Goal: Task Accomplishment & Management: Manage account settings

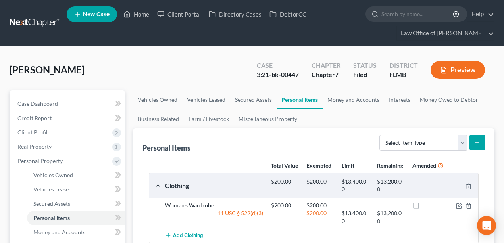
click at [35, 21] on link at bounding box center [35, 23] width 51 height 14
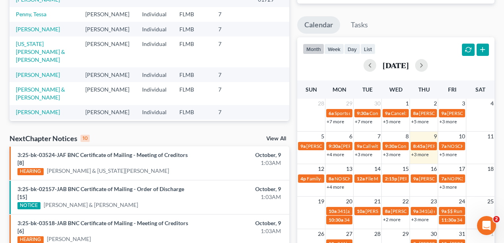
scroll to position [185, 0]
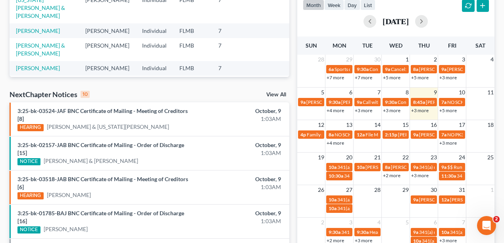
click at [420, 110] on link "+3 more" at bounding box center [419, 111] width 17 height 6
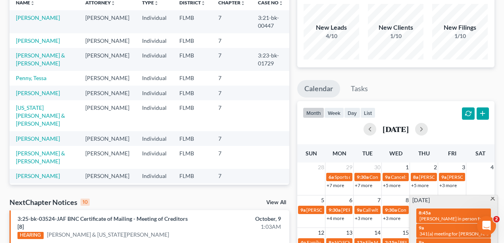
scroll to position [0, 0]
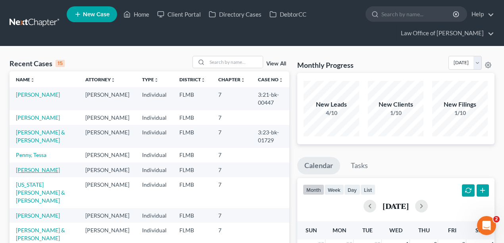
click at [39, 174] on link "[PERSON_NAME]" at bounding box center [38, 170] width 44 height 7
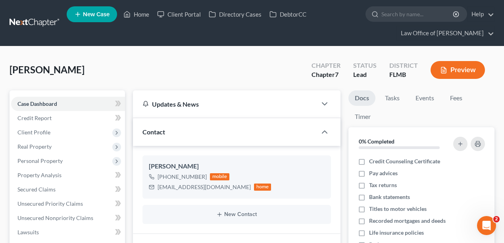
click at [40, 17] on link at bounding box center [35, 23] width 51 height 14
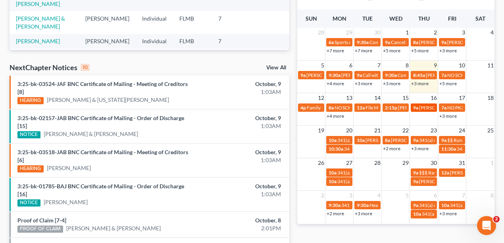
scroll to position [212, 0]
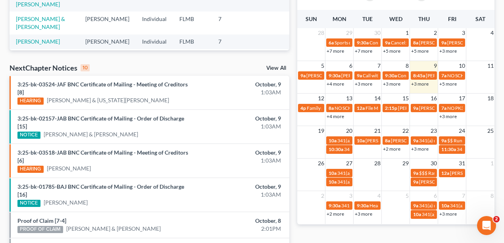
click at [336, 116] on link "+4 more" at bounding box center [335, 117] width 17 height 6
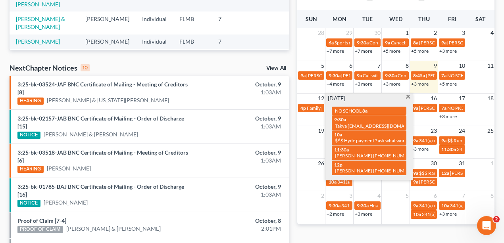
click at [369, 232] on div "Monthly Progress Bankruptcy Bankruptcy October 2025 September 2025 August 2025 …" at bounding box center [396, 117] width 206 height 546
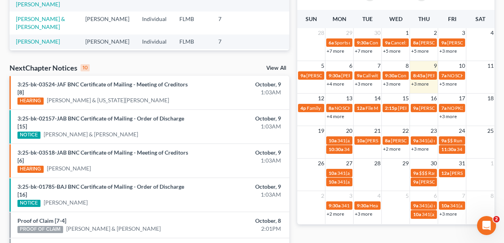
click at [424, 83] on link "+3 more" at bounding box center [419, 84] width 17 height 6
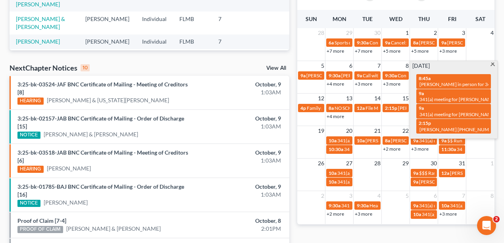
click at [407, 233] on div "Monthly Progress Bankruptcy Bankruptcy October 2025 September 2025 August 2025 …" at bounding box center [396, 117] width 206 height 546
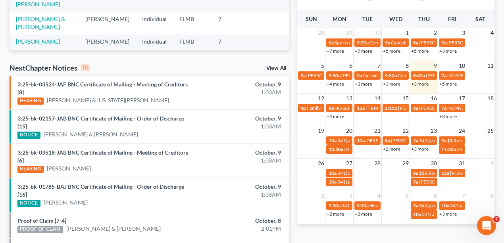
click at [448, 85] on link "+5 more" at bounding box center [448, 84] width 17 height 6
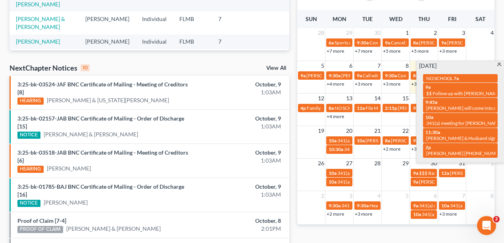
click at [399, 233] on div "Monthly Progress Bankruptcy Bankruptcy October 2025 September 2025 August 2025 …" at bounding box center [396, 117] width 206 height 546
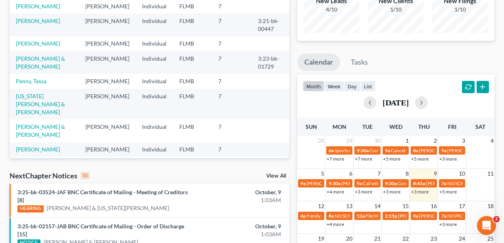
scroll to position [159, 0]
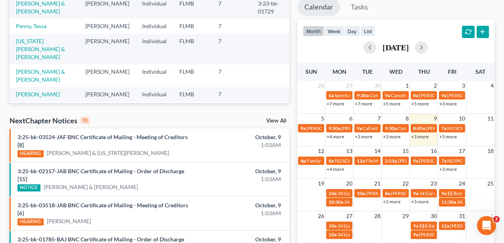
click at [450, 137] on link "+5 more" at bounding box center [448, 137] width 17 height 6
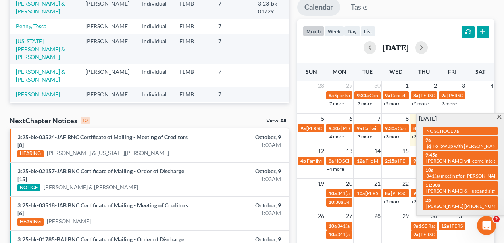
click at [436, 27] on div "month week day list October 2025" at bounding box center [396, 38] width 206 height 38
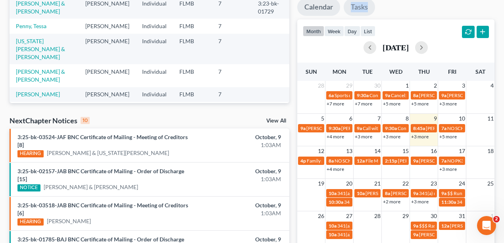
drag, startPoint x: 375, startPoint y: 6, endPoint x: 346, endPoint y: 6, distance: 29.0
click at [346, 6] on ul "Calendar Tasks" at bounding box center [396, 8] width 198 height 21
click at [401, 8] on ul "Calendar Tasks" at bounding box center [396, 8] width 198 height 21
